Goal: Find specific page/section: Find specific page/section

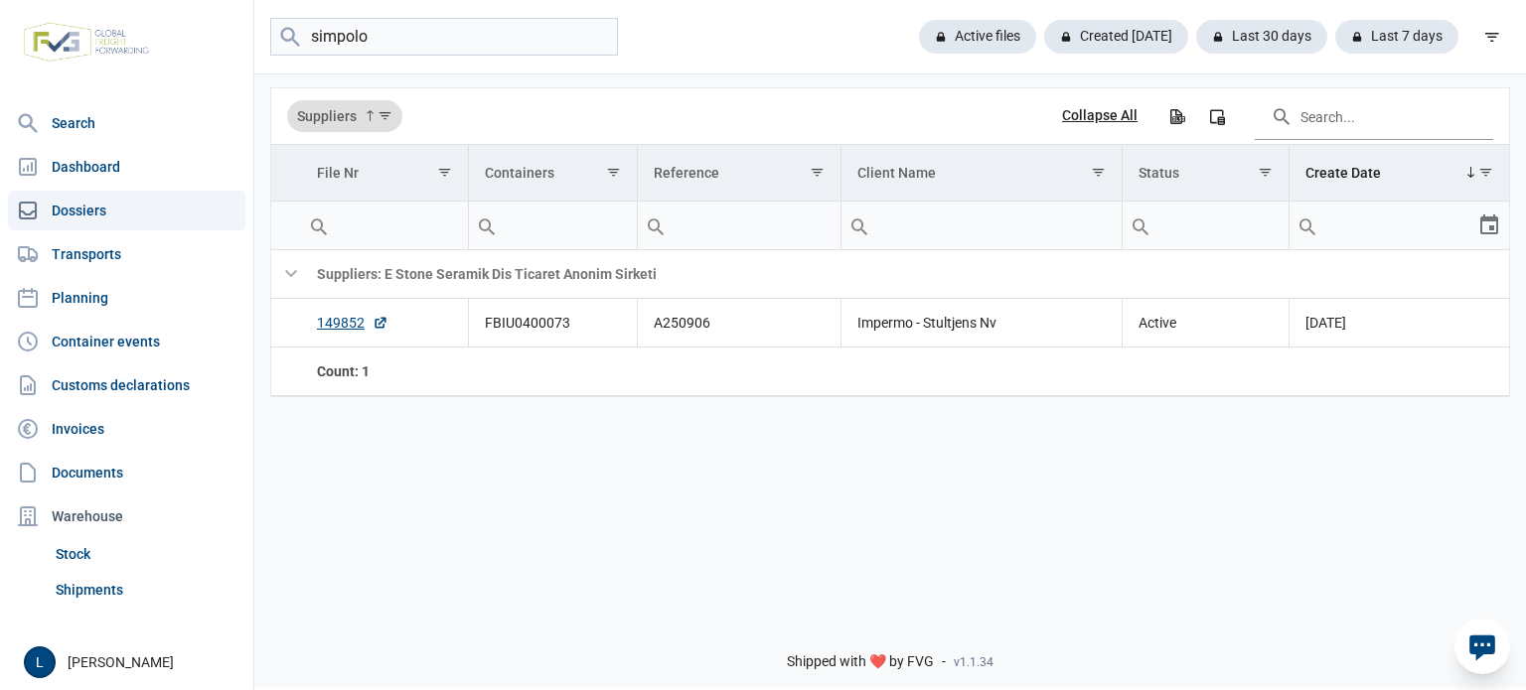
type input "simpolo"
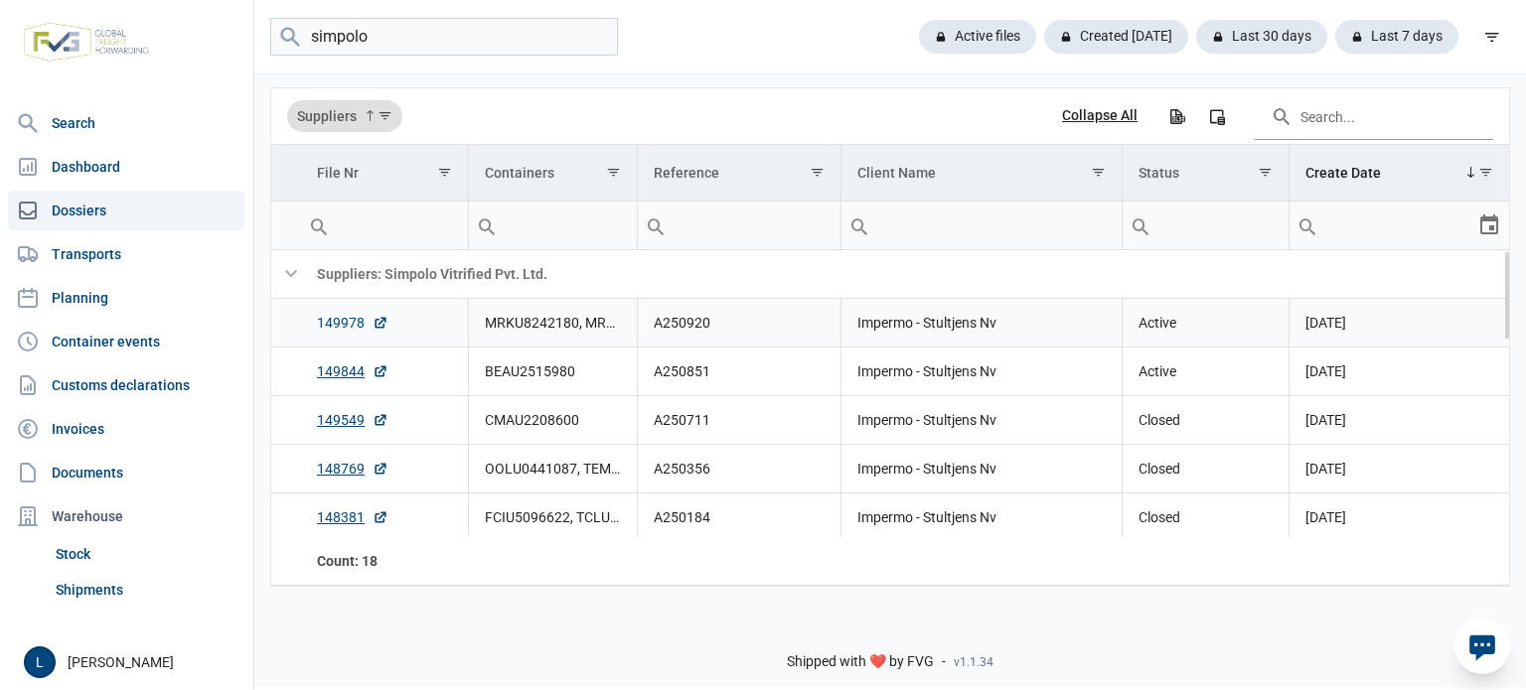
click at [347, 323] on link "149978" at bounding box center [353, 323] width 72 height 20
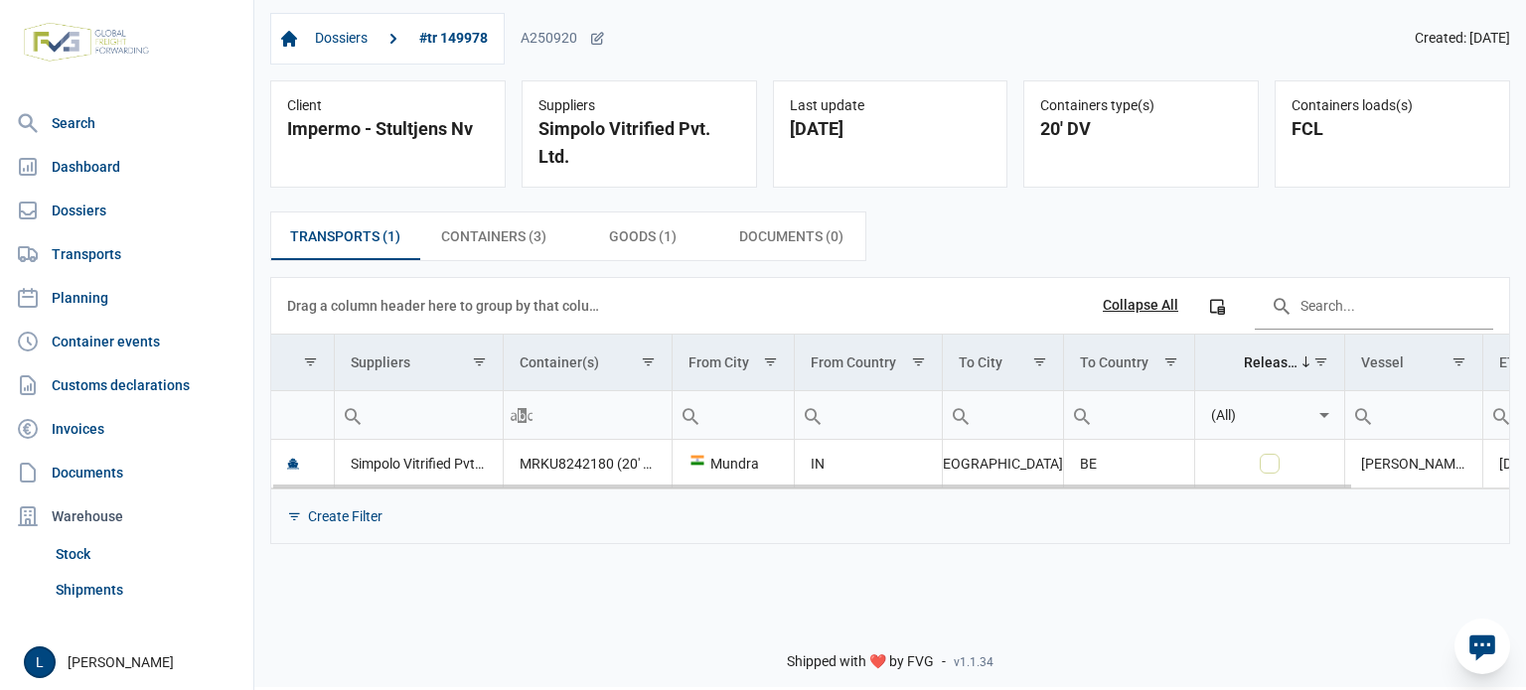
drag, startPoint x: 1117, startPoint y: 481, endPoint x: 1500, endPoint y: 480, distance: 383.5
click at [1501, 481] on body "For evaluation purposes only. Redistribution prohibited. Please register an exi…" at bounding box center [763, 310] width 1526 height 690
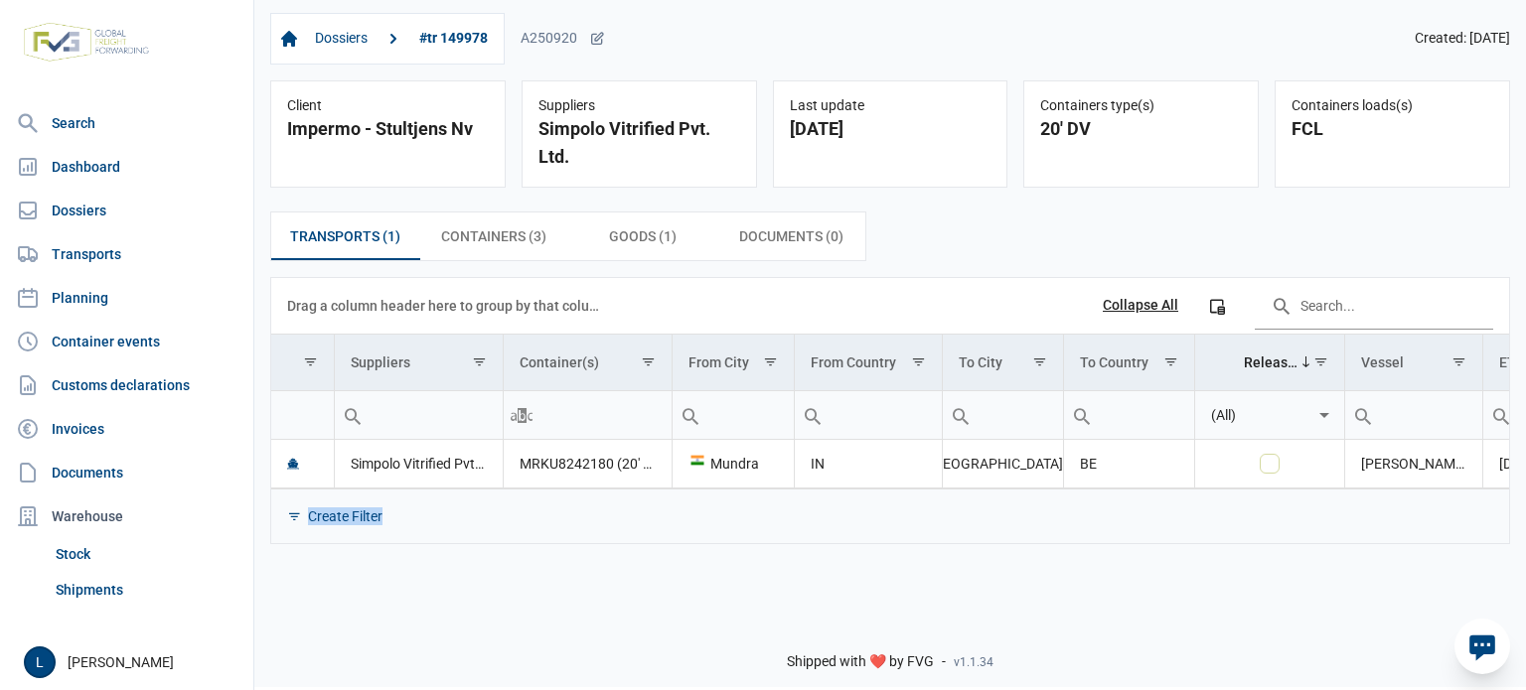
drag, startPoint x: 1347, startPoint y: 489, endPoint x: 1525, endPoint y: 516, distance: 179.9
click at [1525, 516] on div "Transports (1) Transports (1) Containers (3) Containers (3) Goods (1) Goods (1)…" at bounding box center [890, 378] width 1272 height 365
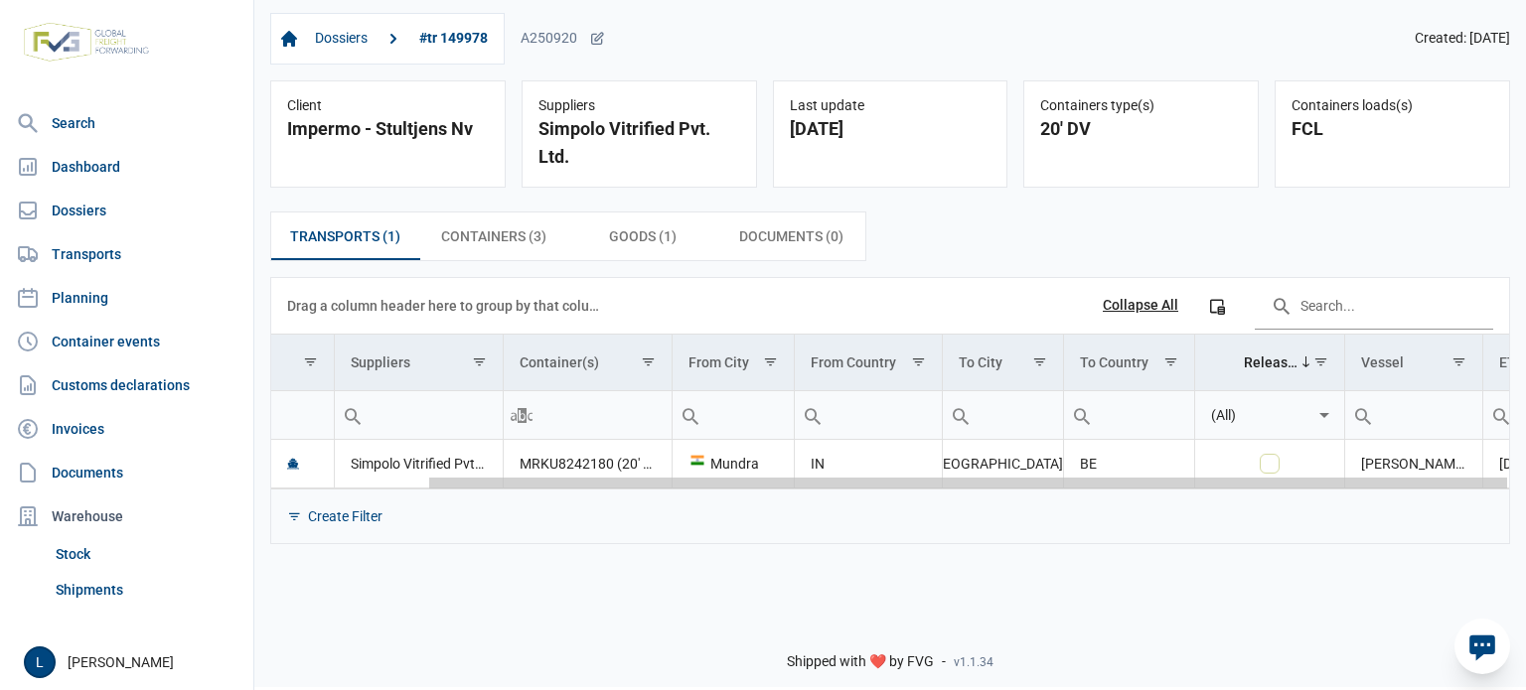
scroll to position [0, 179]
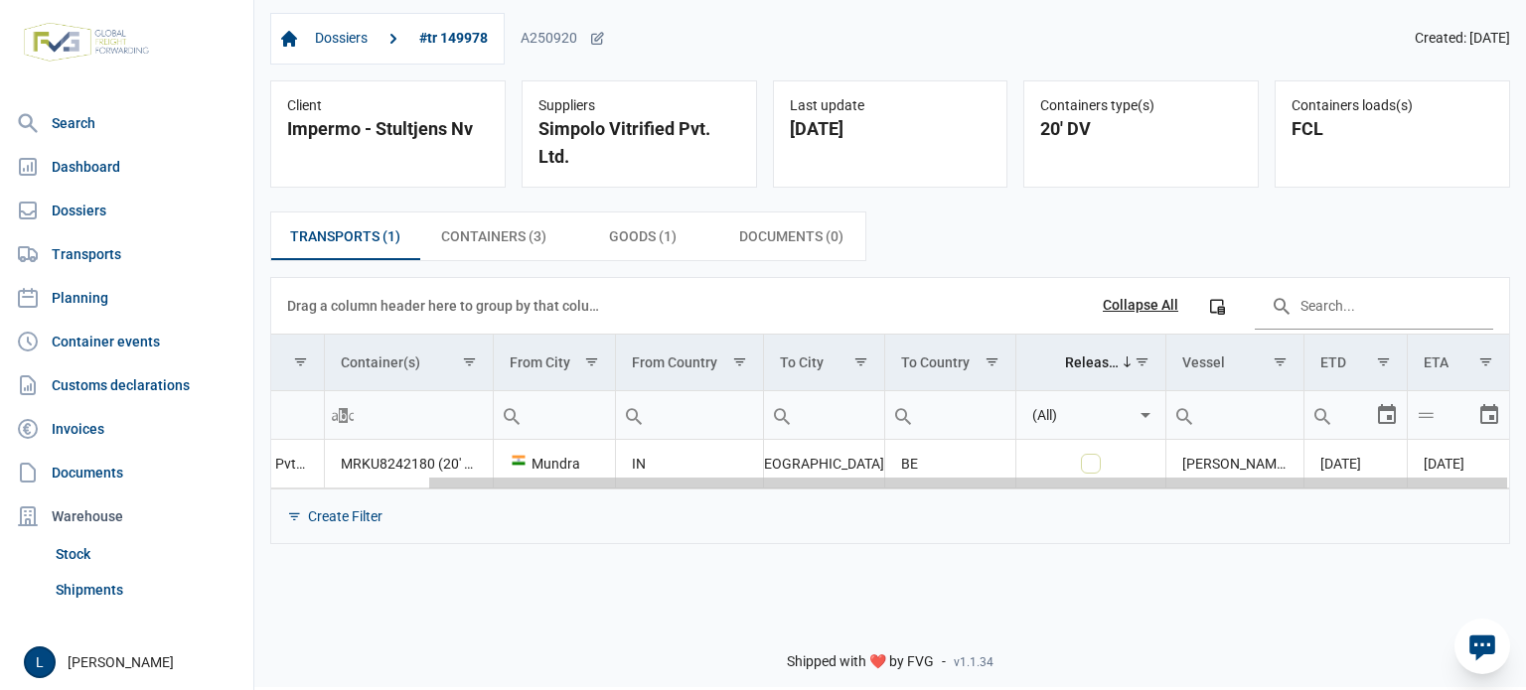
drag, startPoint x: 1019, startPoint y: 486, endPoint x: 1513, endPoint y: 499, distance: 493.9
click at [1513, 499] on body "For evaluation purposes only. Redistribution prohibited. Please register an exi…" at bounding box center [763, 310] width 1526 height 690
